Goal: Transaction & Acquisition: Obtain resource

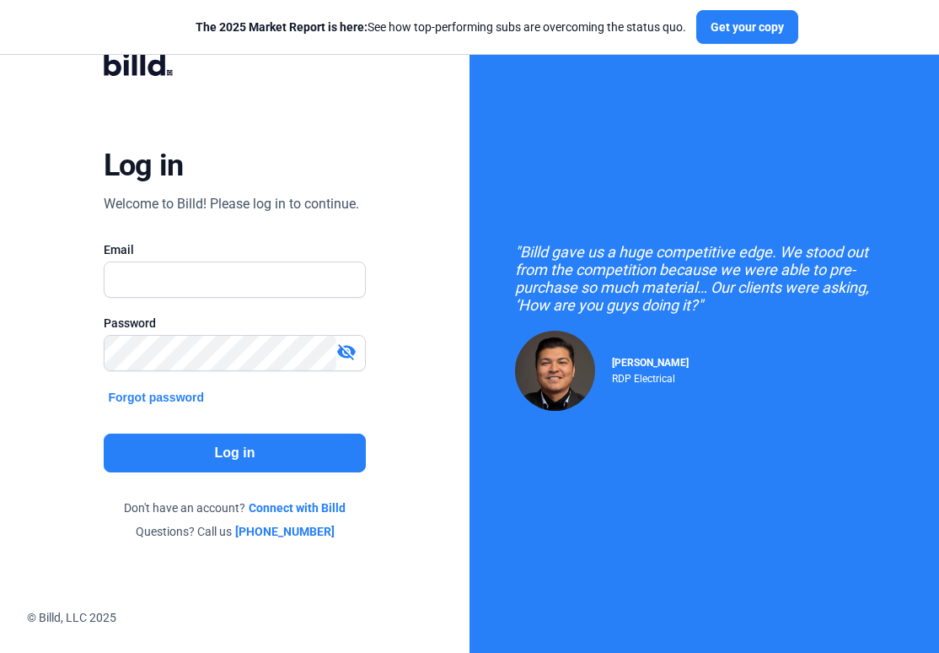
type input "[EMAIL_ADDRESS][DOMAIN_NAME]"
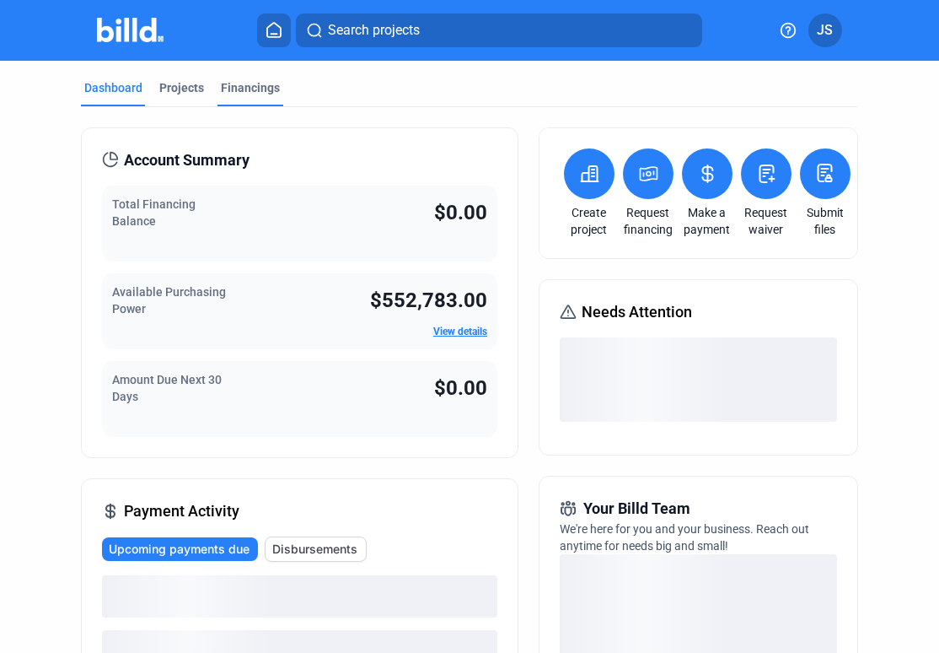
click at [266, 81] on div "Financings" at bounding box center [250, 87] width 59 height 17
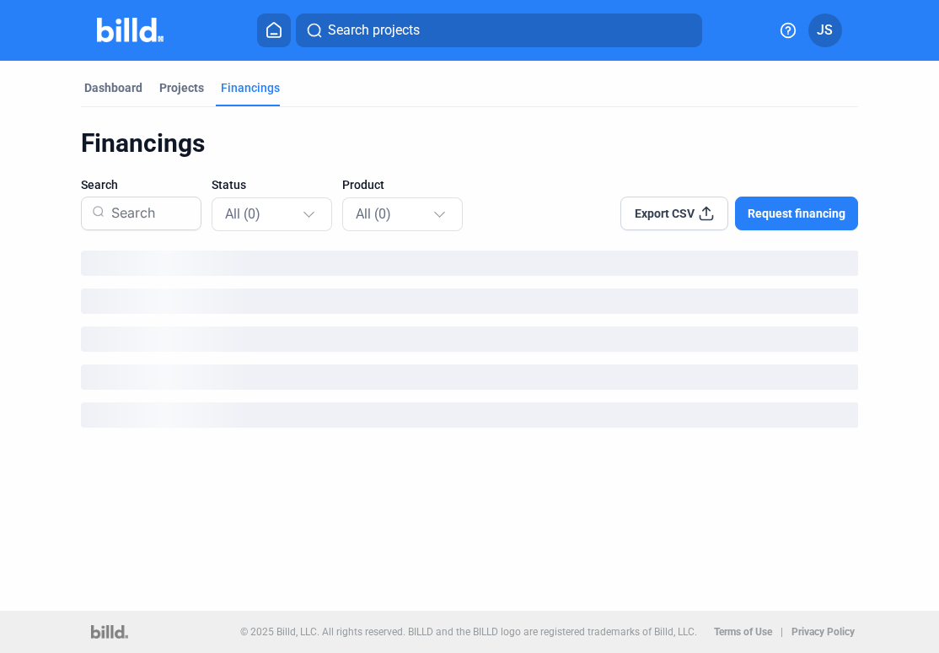
click at [811, 219] on span "Request financing" at bounding box center [797, 213] width 98 height 17
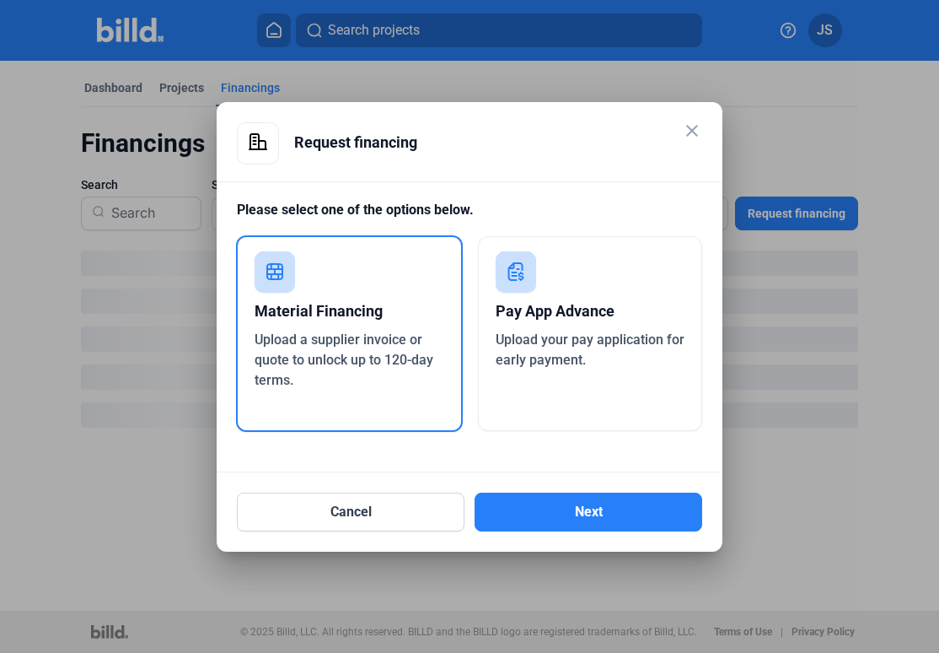
click at [553, 320] on div "Pay App Advance" at bounding box center [591, 311] width 190 height 37
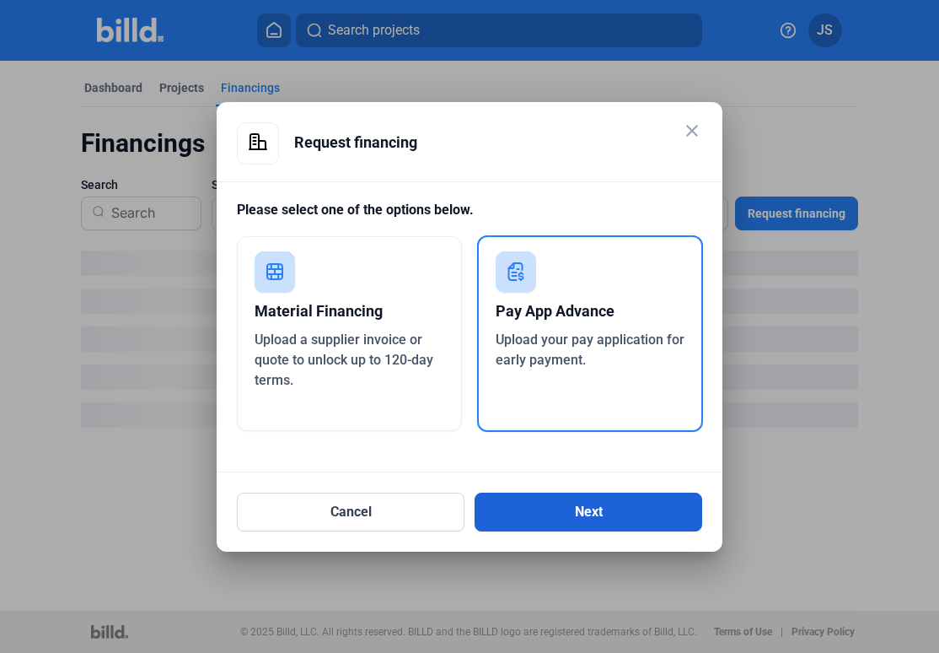
click at [562, 509] on button "Next" at bounding box center [589, 512] width 228 height 39
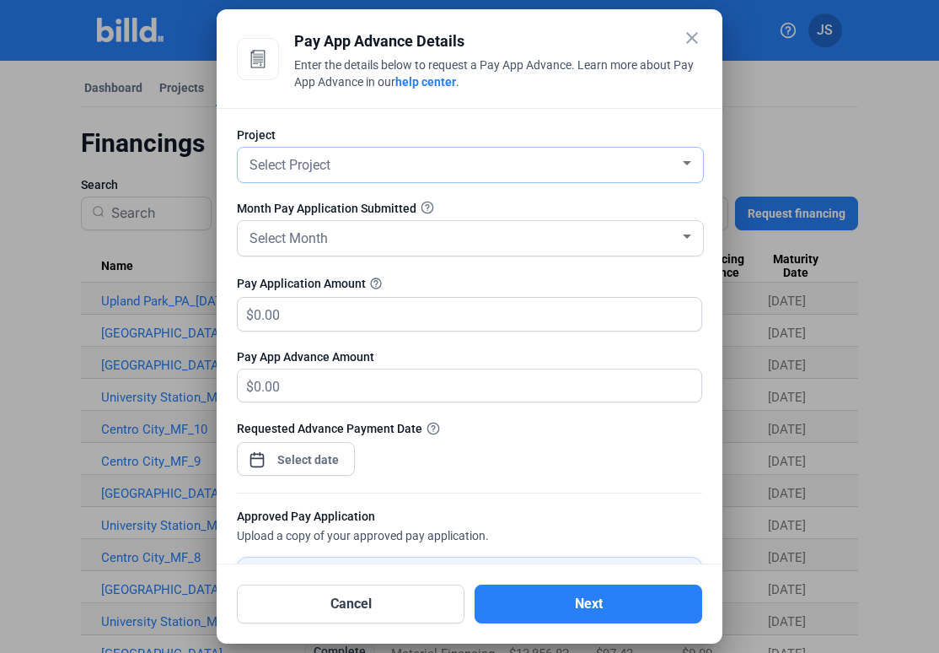
click at [485, 154] on div "Select Project" at bounding box center [462, 164] width 433 height 24
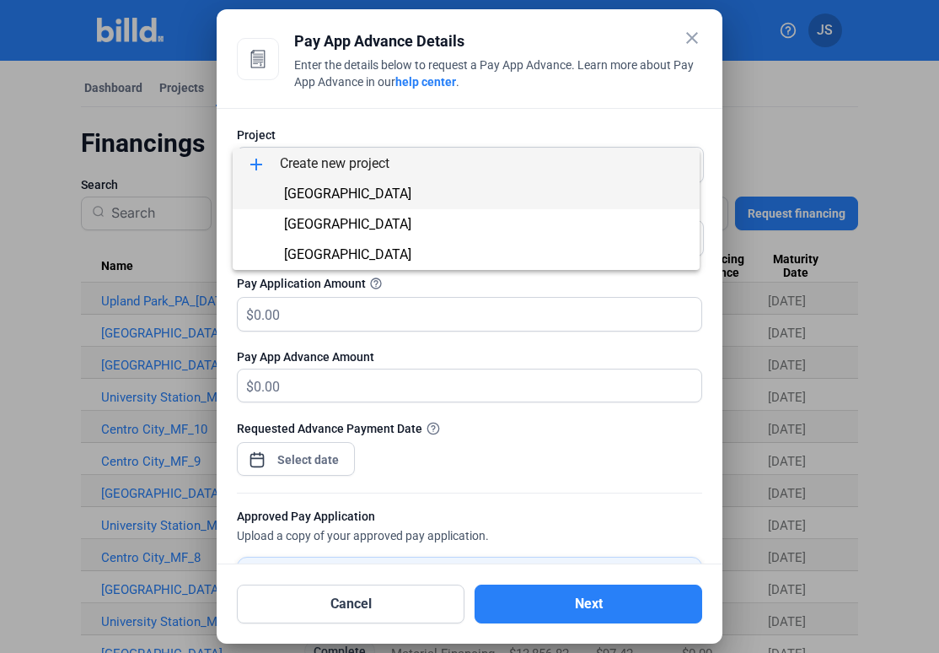
click at [450, 192] on span "[GEOGRAPHIC_DATA]" at bounding box center [466, 194] width 440 height 30
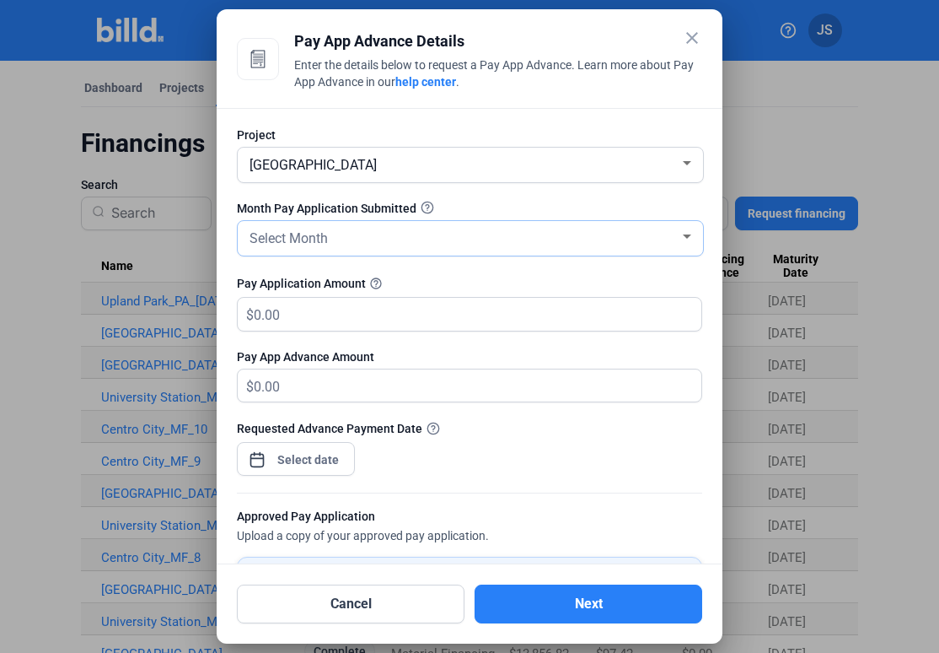
click at [417, 237] on div "Select Month" at bounding box center [462, 237] width 433 height 24
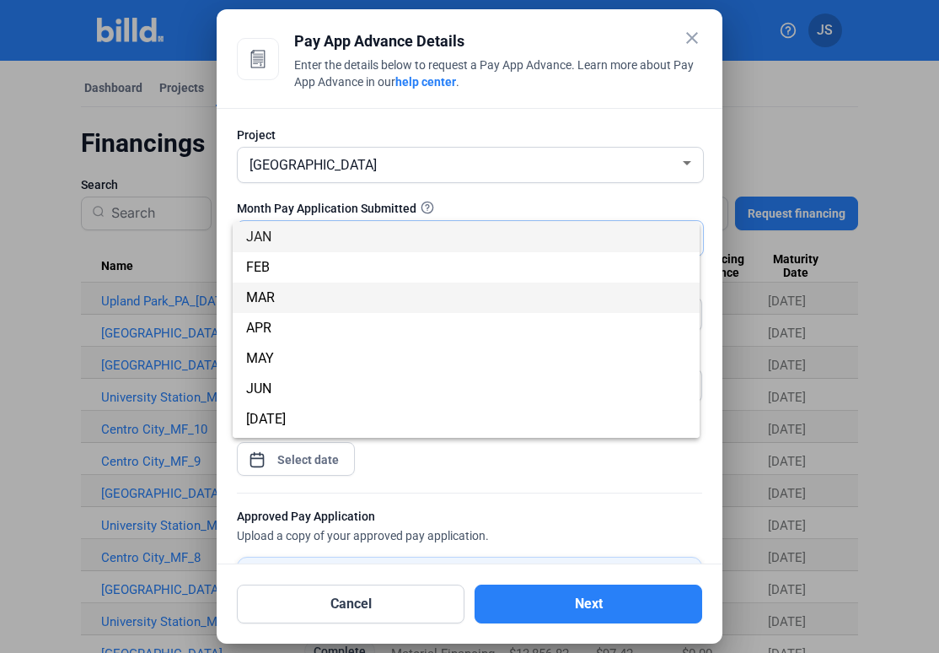
scroll to position [148, 0]
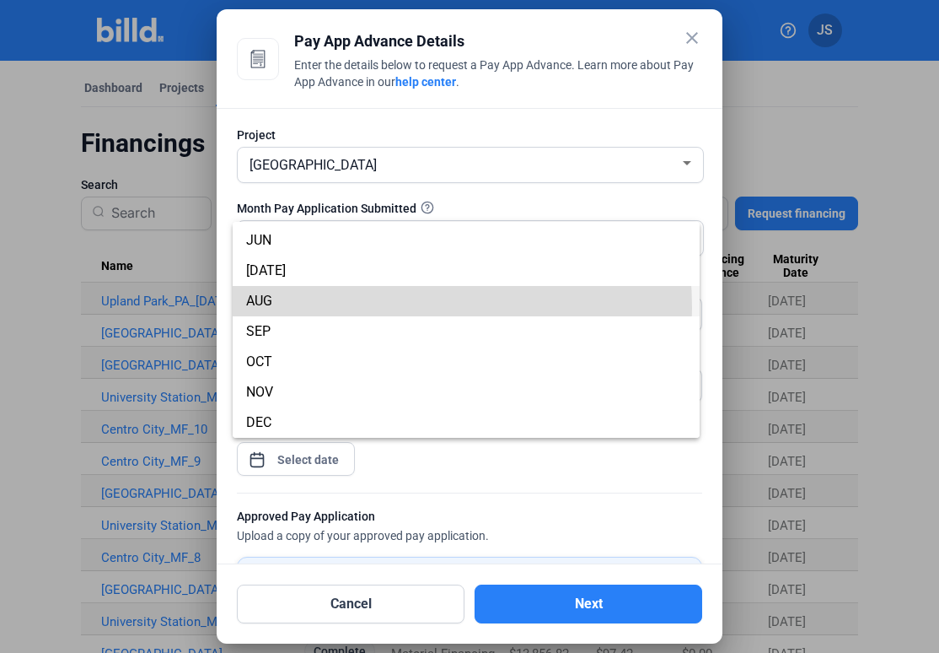
click at [342, 308] on span "AUG" at bounding box center [466, 301] width 440 height 30
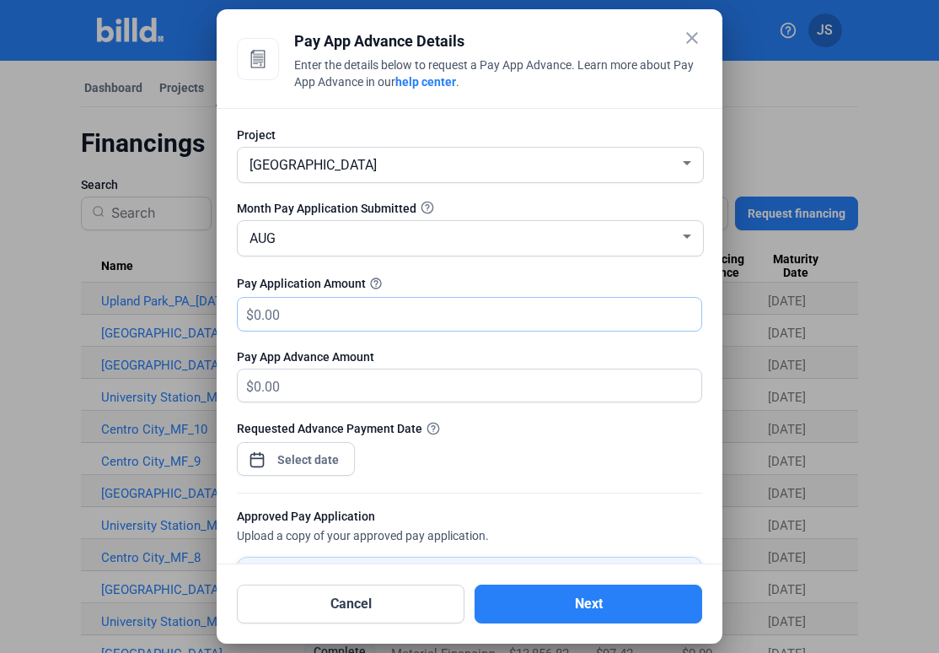
click at [315, 316] on input "text" at bounding box center [468, 314] width 428 height 33
type input "321,103.15"
click at [331, 444] on div at bounding box center [296, 457] width 118 height 37
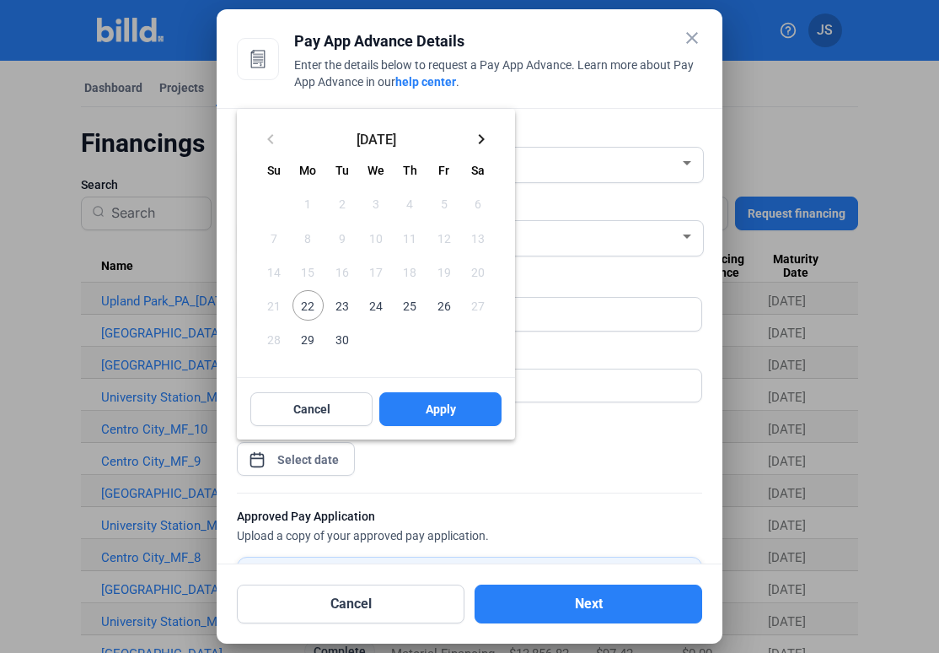
click at [304, 310] on span "22" at bounding box center [308, 305] width 30 height 30
click at [453, 403] on span "Apply" at bounding box center [441, 409] width 30 height 17
type input "[DATE]"
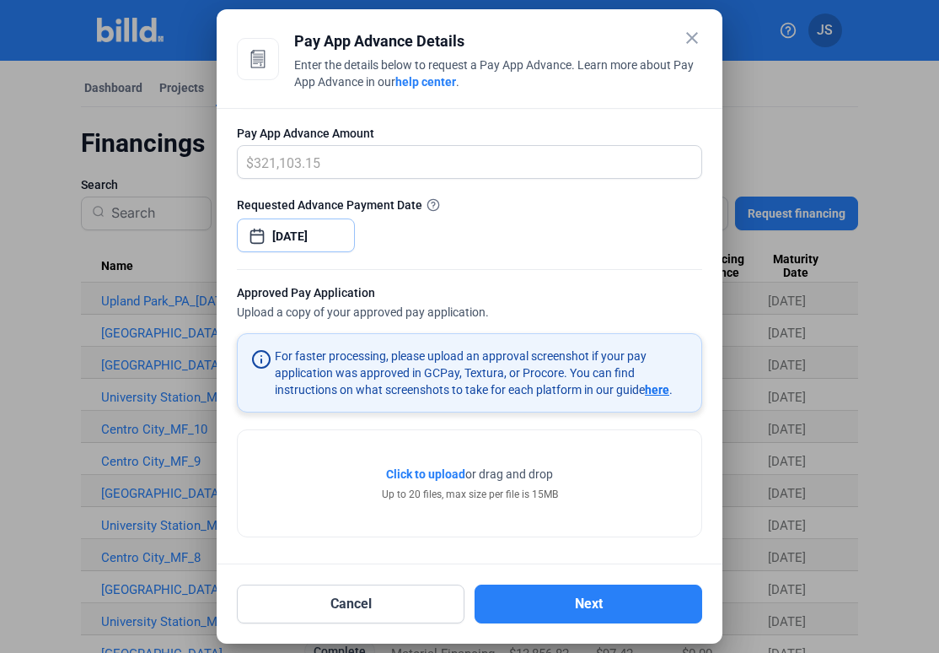
scroll to position [225, 0]
click at [420, 476] on span "Click to upload" at bounding box center [425, 472] width 79 height 13
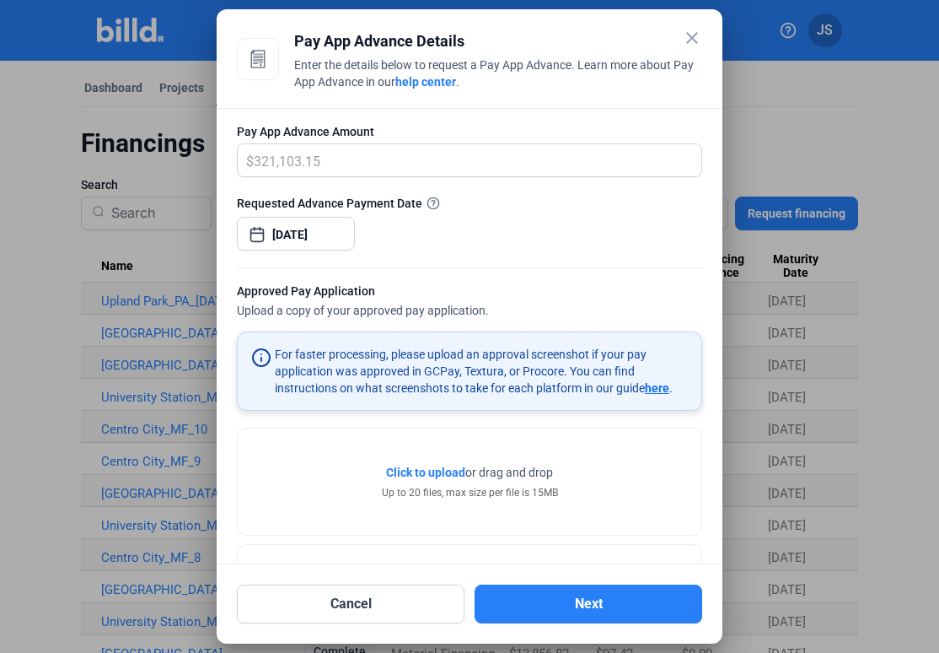
scroll to position [288, 0]
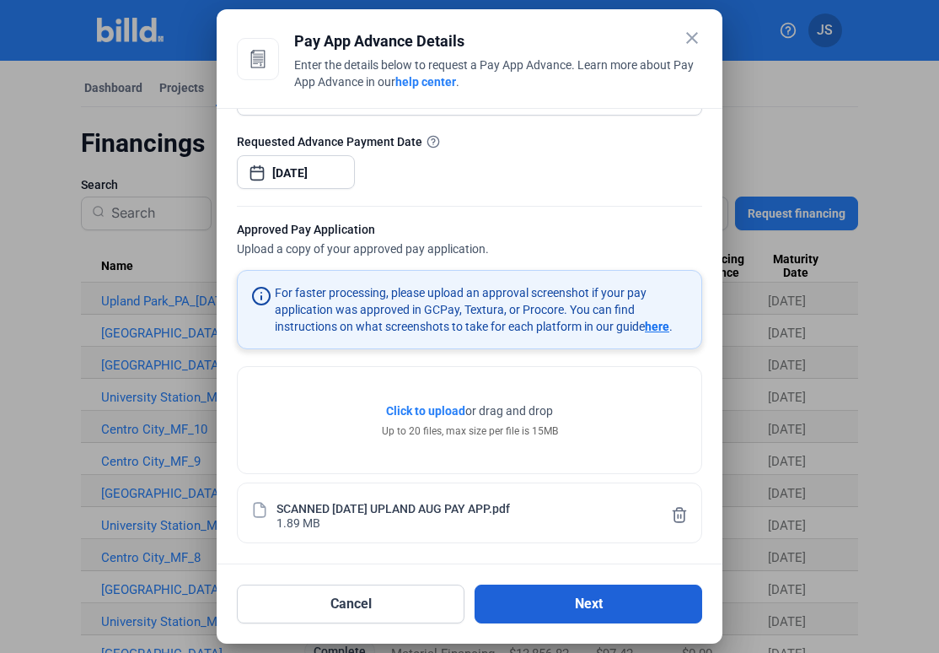
click at [563, 616] on button "Next" at bounding box center [589, 603] width 228 height 39
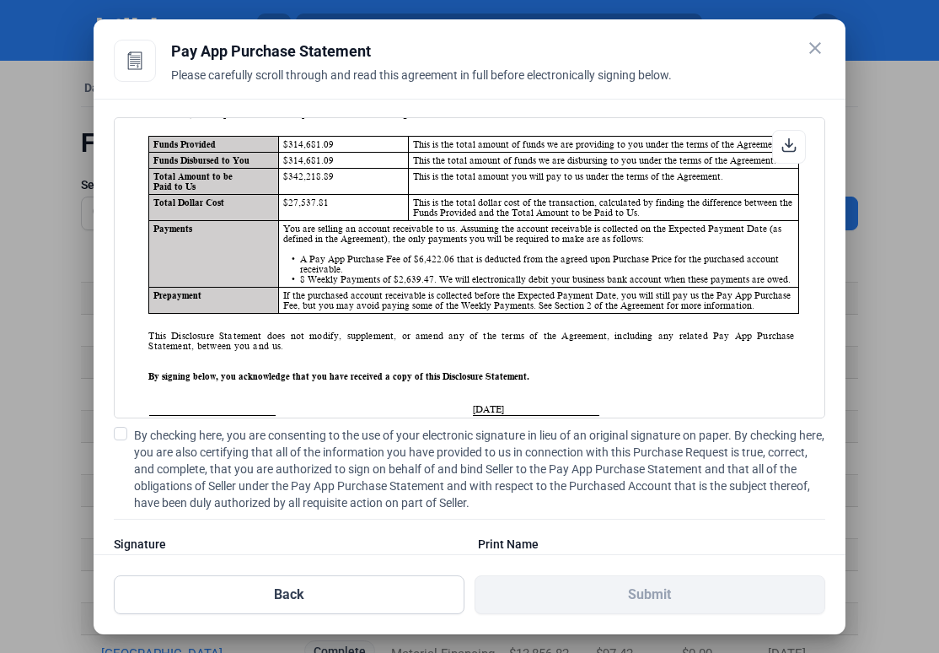
scroll to position [62, 0]
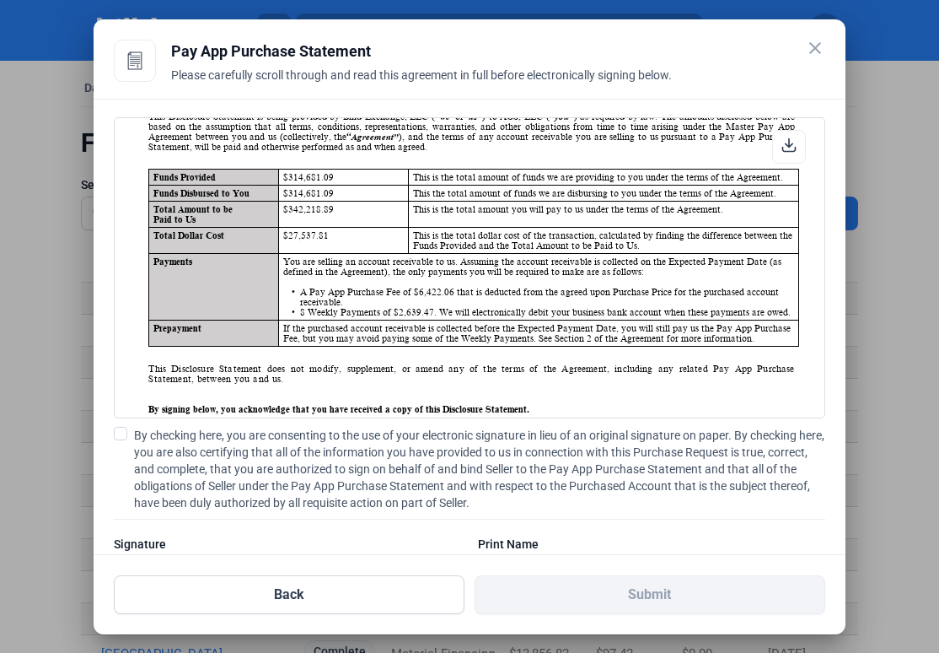
click at [121, 434] on span at bounding box center [120, 433] width 13 height 13
click at [0, 0] on input "By checking here, you are consenting to the use of your electronic signature in…" at bounding box center [0, 0] width 0 height 0
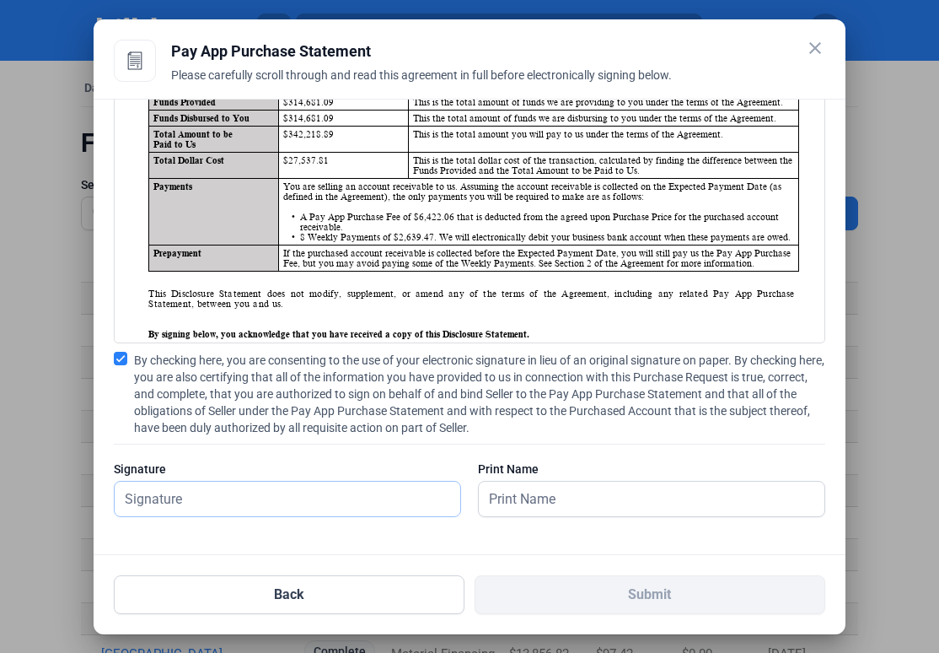
click at [355, 500] on input "text" at bounding box center [288, 499] width 346 height 35
type input "[PERSON_NAME]"
click at [608, 502] on input "text" at bounding box center [642, 499] width 327 height 35
type input "[PERSON_NAME]"
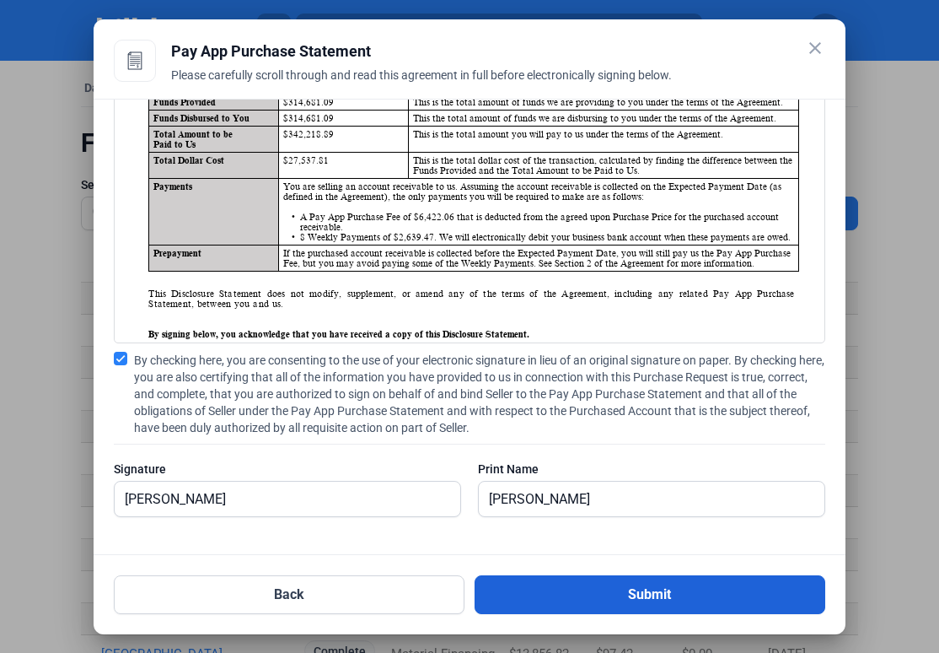
click at [622, 597] on button "Submit" at bounding box center [650, 594] width 351 height 39
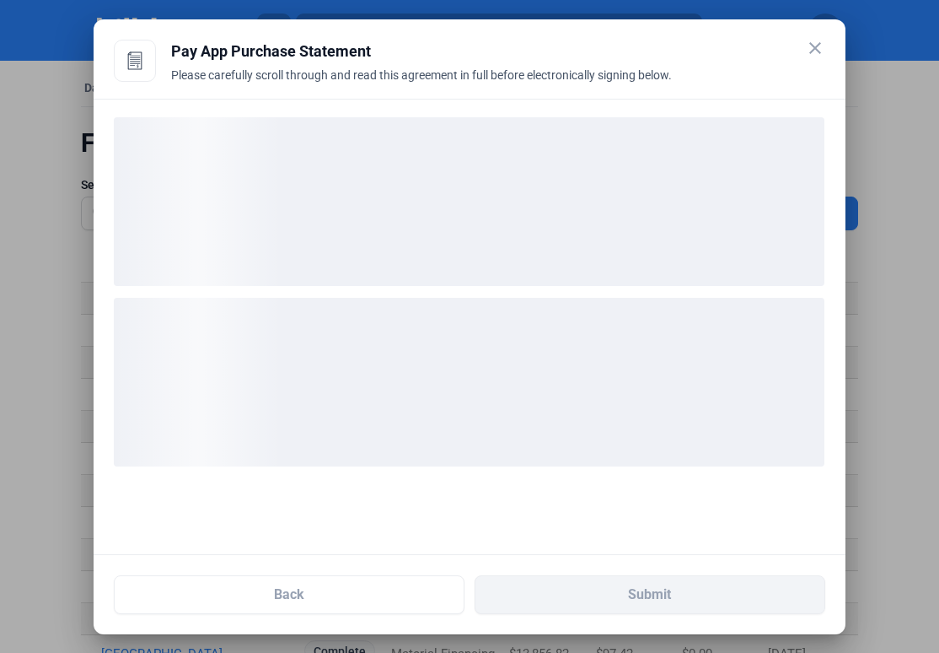
scroll to position [0, 0]
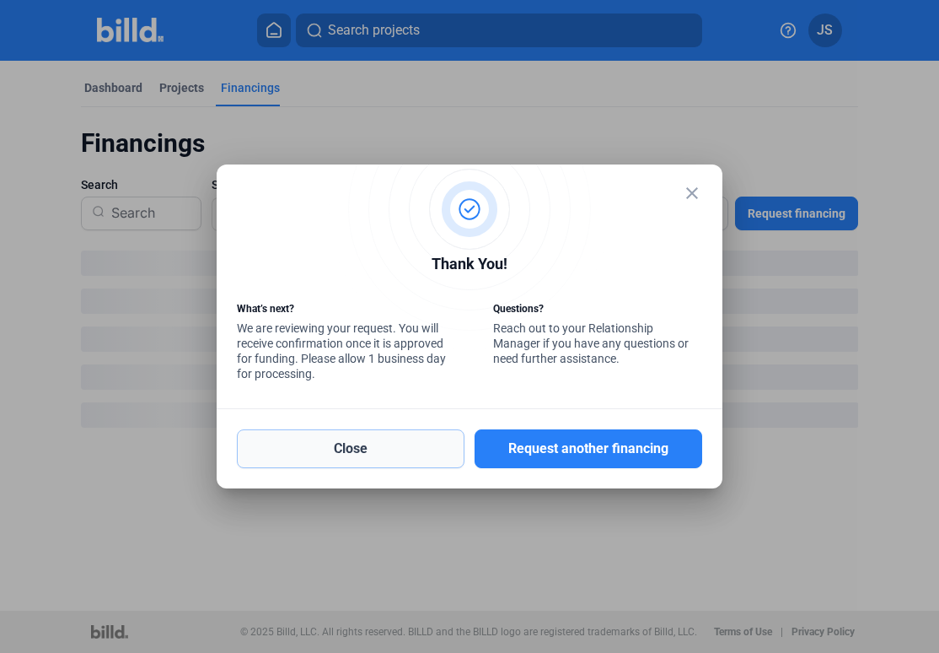
click at [392, 446] on button "Close" at bounding box center [351, 448] width 228 height 39
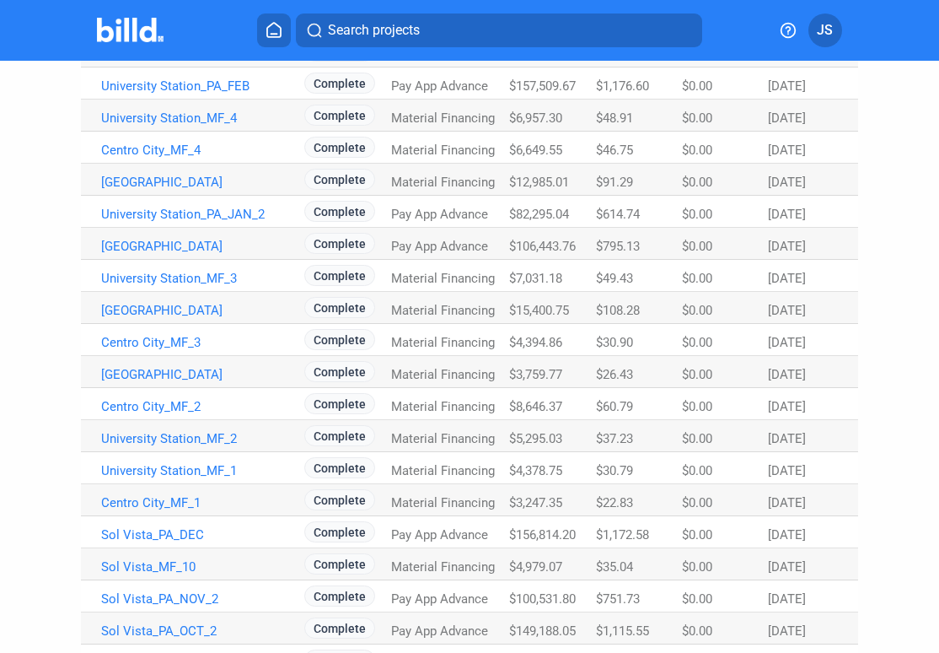
scroll to position [997, 0]
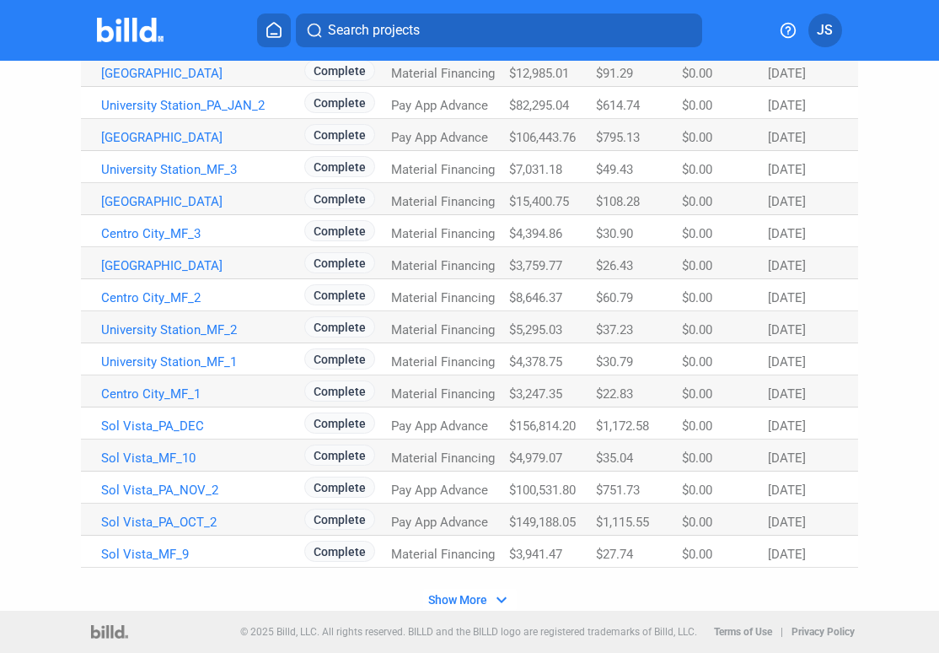
click at [473, 596] on span "Show More" at bounding box center [457, 599] width 59 height 13
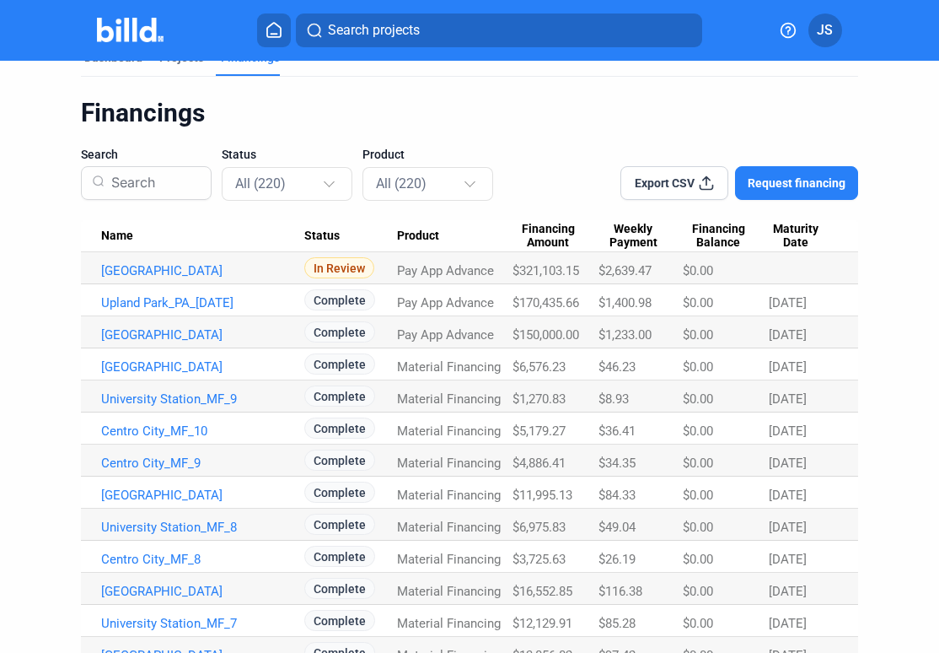
scroll to position [20, 0]
